Goal: Use online tool/utility: Utilize a website feature to perform a specific function

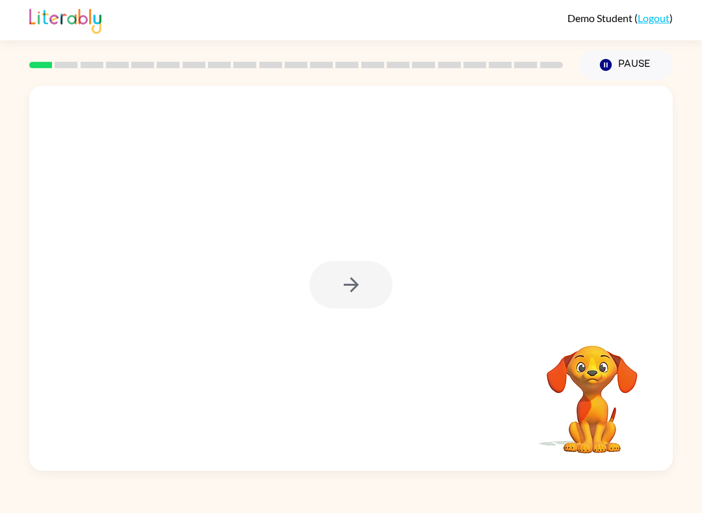
click at [355, 281] on div at bounding box center [350, 284] width 83 height 47
click at [359, 296] on icon "button" at bounding box center [351, 284] width 23 height 23
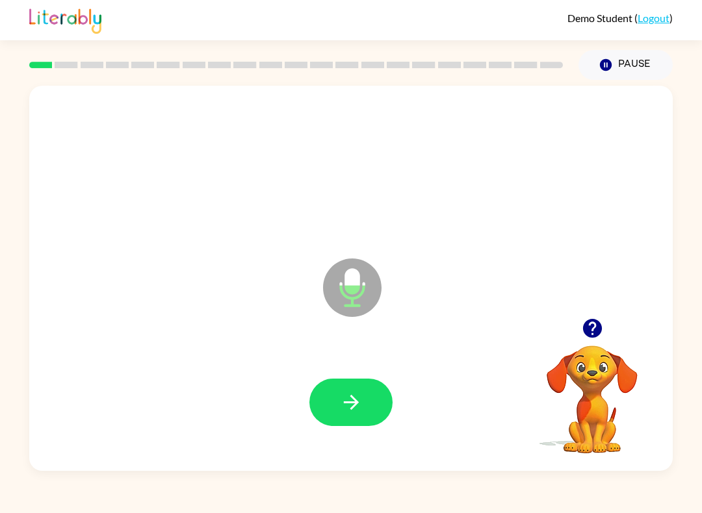
click at [330, 425] on button "button" at bounding box center [350, 402] width 83 height 47
click at [358, 408] on icon "button" at bounding box center [351, 402] width 23 height 23
click at [368, 405] on button "button" at bounding box center [350, 402] width 83 height 47
click at [352, 405] on icon "button" at bounding box center [351, 402] width 23 height 23
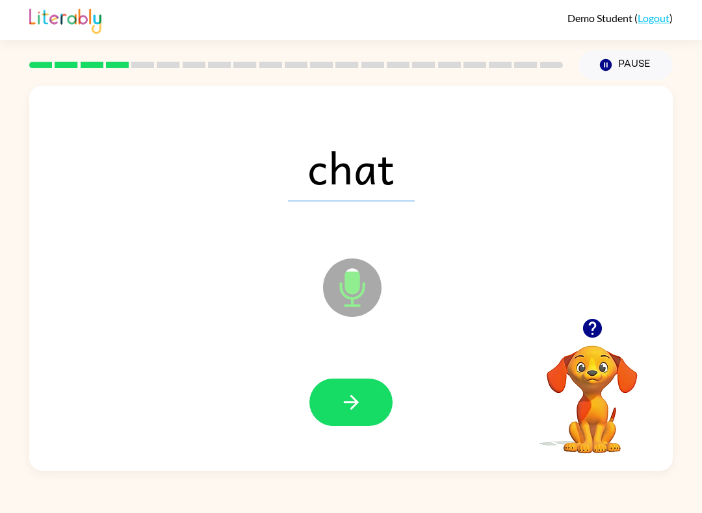
click at [355, 403] on icon "button" at bounding box center [350, 402] width 15 height 15
click at [359, 413] on icon "button" at bounding box center [351, 402] width 23 height 23
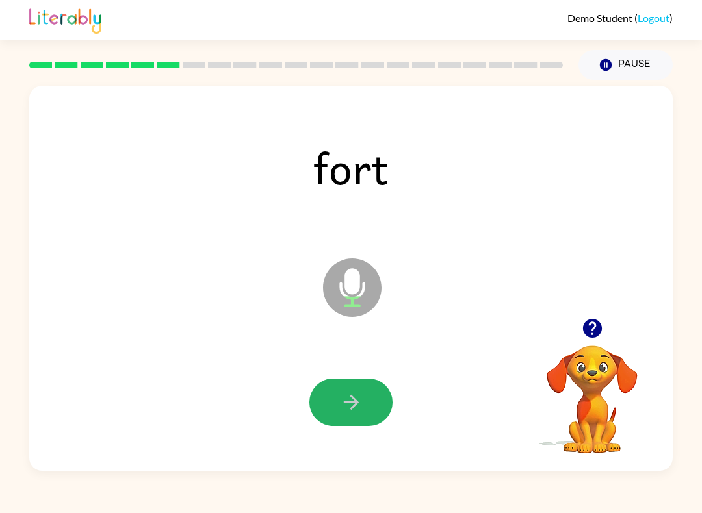
click at [366, 408] on button "button" at bounding box center [350, 402] width 83 height 47
click at [361, 403] on icon "button" at bounding box center [351, 402] width 23 height 23
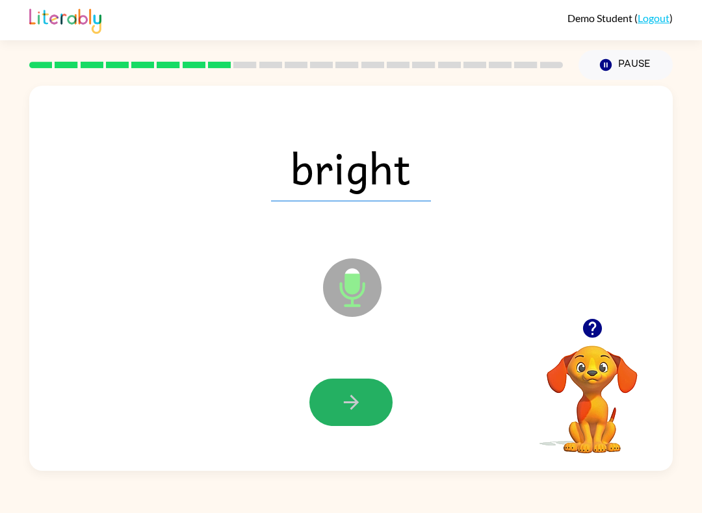
click at [357, 414] on icon "button" at bounding box center [351, 402] width 23 height 23
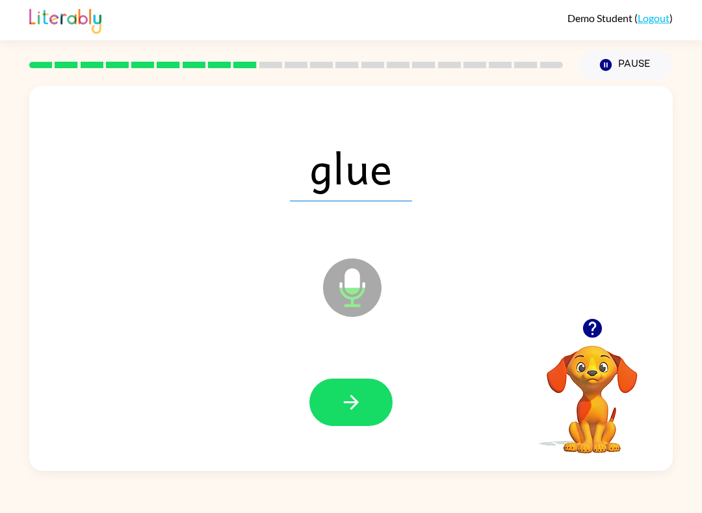
click at [360, 414] on icon "button" at bounding box center [351, 402] width 23 height 23
click at [355, 413] on icon "button" at bounding box center [351, 402] width 23 height 23
click at [346, 411] on icon "button" at bounding box center [351, 402] width 23 height 23
click at [363, 403] on button "button" at bounding box center [350, 402] width 83 height 47
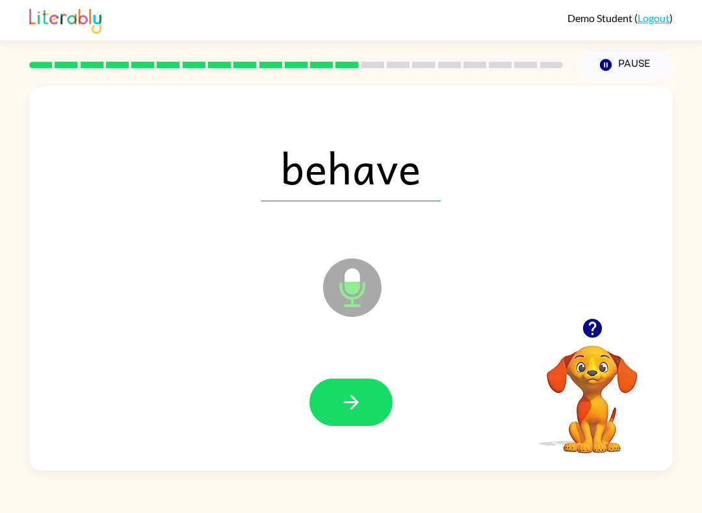
click at [361, 409] on icon "button" at bounding box center [351, 402] width 23 height 23
click at [357, 408] on icon "button" at bounding box center [351, 402] width 23 height 23
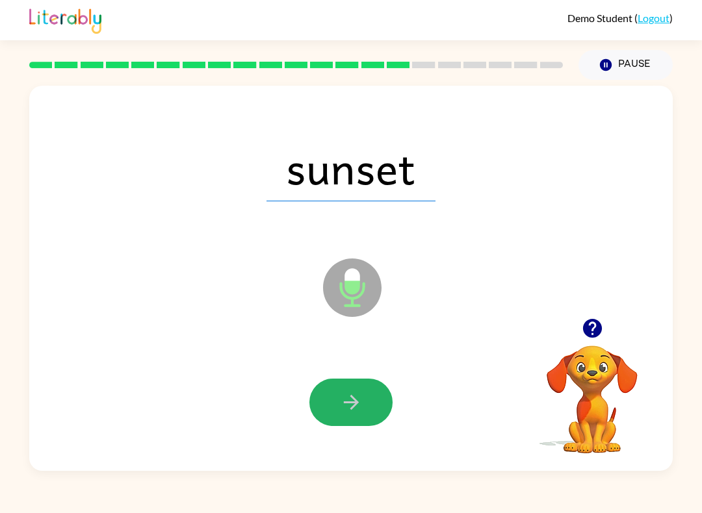
click at [358, 403] on icon "button" at bounding box center [350, 402] width 15 height 15
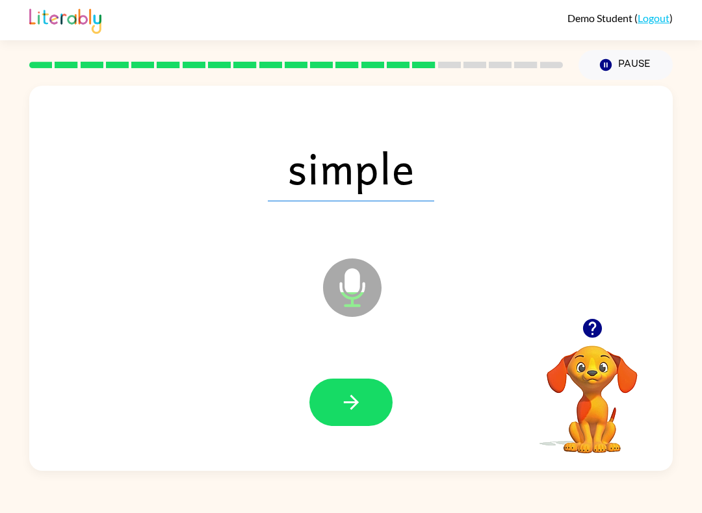
click at [360, 404] on icon "button" at bounding box center [351, 402] width 23 height 23
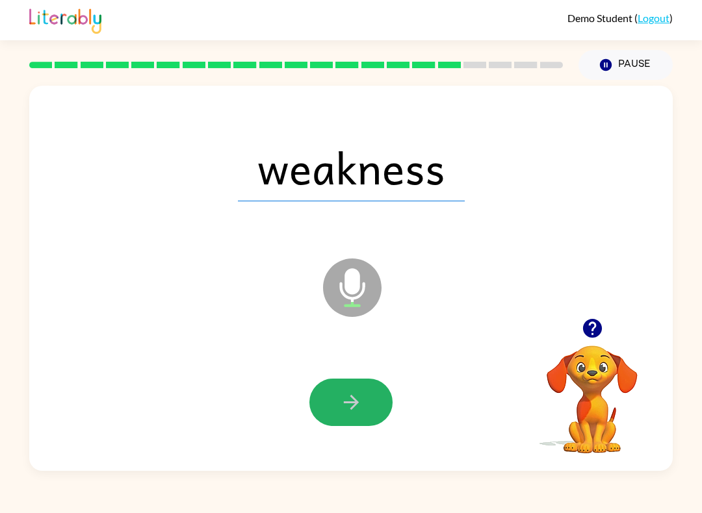
click at [355, 405] on icon "button" at bounding box center [350, 402] width 15 height 15
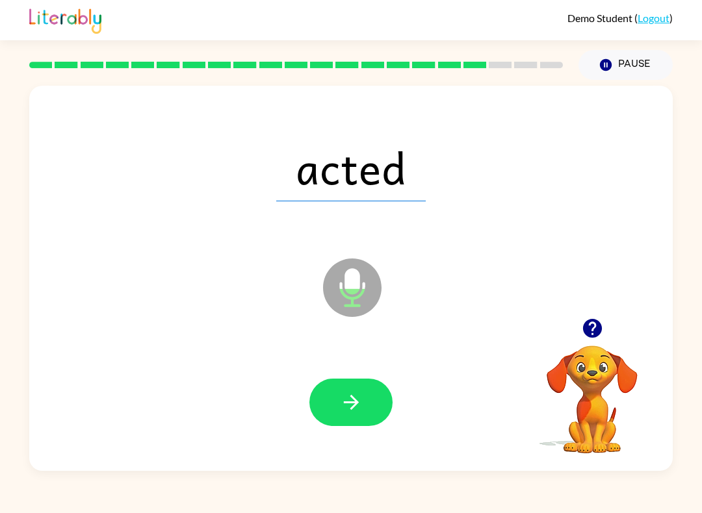
click at [360, 397] on icon "button" at bounding box center [351, 402] width 23 height 23
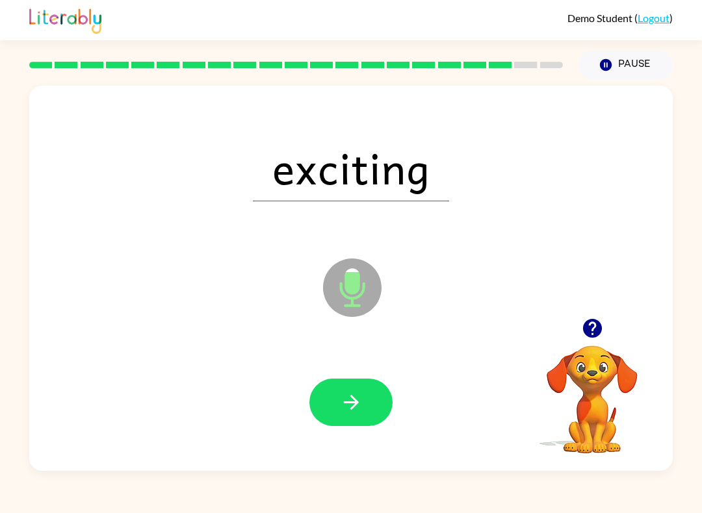
click at [357, 401] on icon "button" at bounding box center [350, 402] width 15 height 15
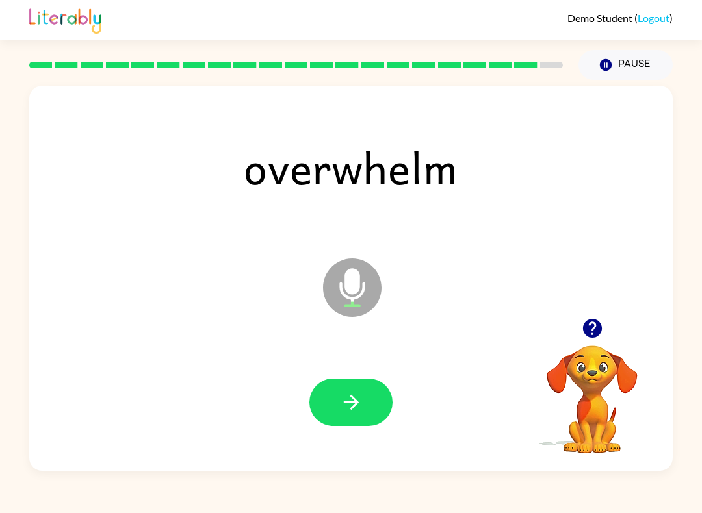
click at [356, 409] on icon "button" at bounding box center [351, 402] width 23 height 23
